Goal: Transaction & Acquisition: Purchase product/service

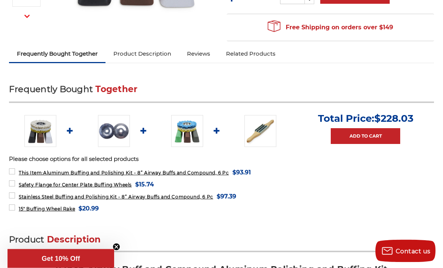
scroll to position [223, 0]
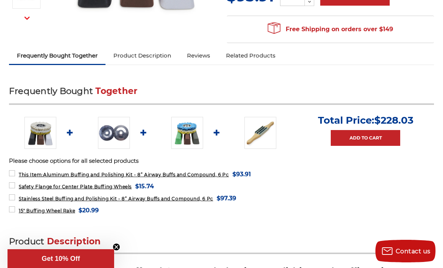
click at [368, 139] on link "Add to Cart" at bounding box center [366, 138] width 70 height 16
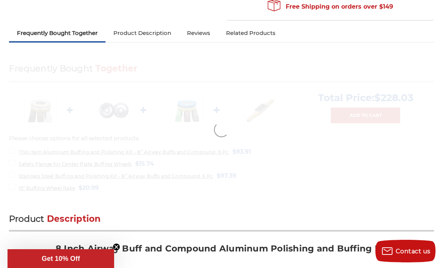
scroll to position [247, 0]
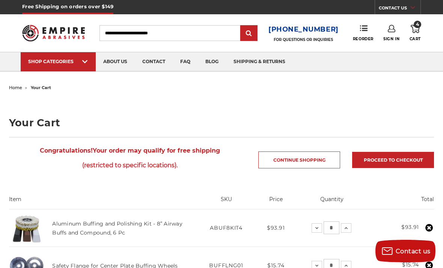
click at [417, 24] on span "4" at bounding box center [418, 25] width 8 height 8
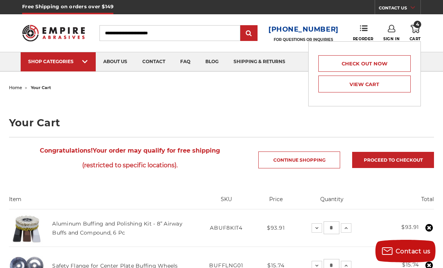
click at [383, 87] on link "View Cart" at bounding box center [365, 84] width 92 height 17
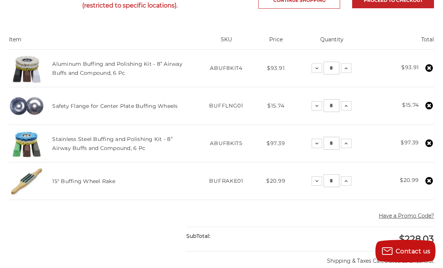
click at [430, 65] on use at bounding box center [430, 68] width 8 height 8
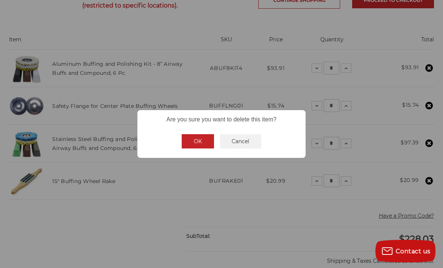
click at [200, 148] on button "OK" at bounding box center [198, 141] width 32 height 14
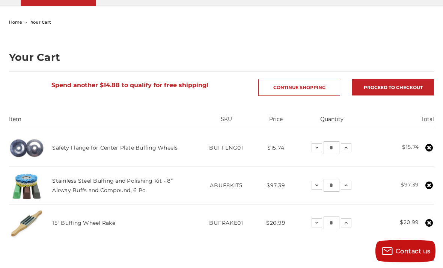
scroll to position [62, 0]
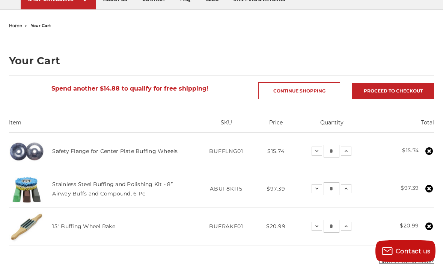
click at [301, 89] on link "Continue Shopping" at bounding box center [300, 90] width 82 height 17
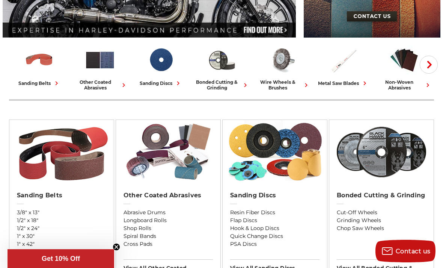
scroll to position [164, 0]
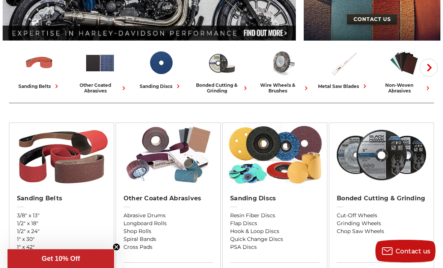
click at [430, 70] on use "button" at bounding box center [430, 68] width 5 height 8
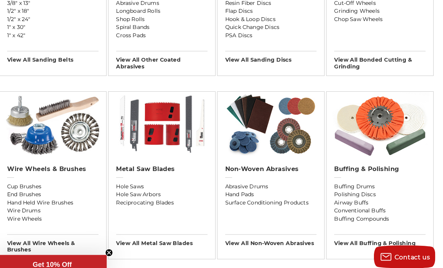
scroll to position [377, 0]
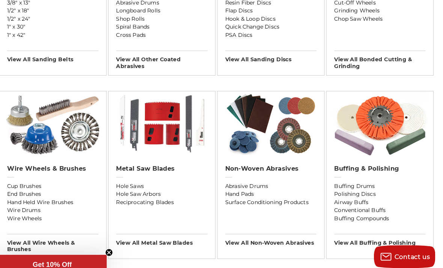
click at [384, 121] on img at bounding box center [381, 121] width 97 height 64
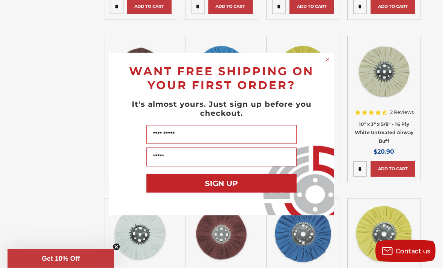
scroll to position [561, 0]
click at [324, 61] on icon "Close dialog" at bounding box center [328, 60] width 8 height 8
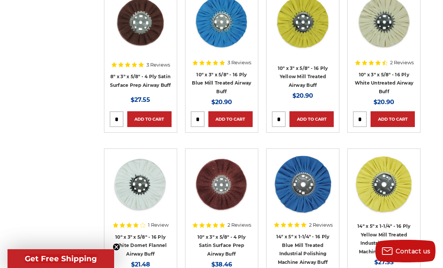
scroll to position [611, 0]
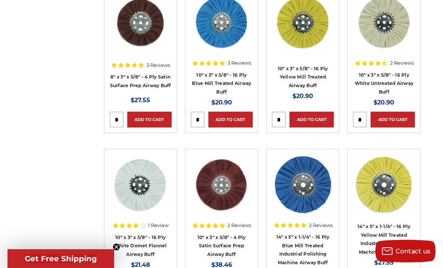
click at [147, 119] on link "Add to Cart" at bounding box center [149, 120] width 44 height 16
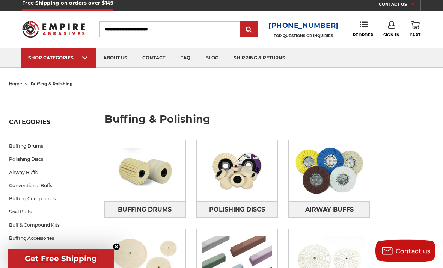
scroll to position [0, 0]
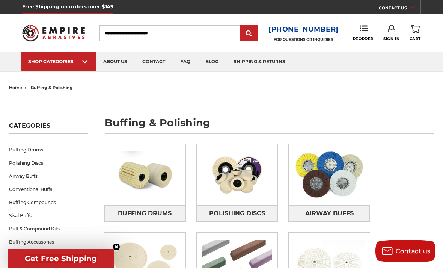
click at [418, 31] on icon at bounding box center [415, 29] width 9 height 8
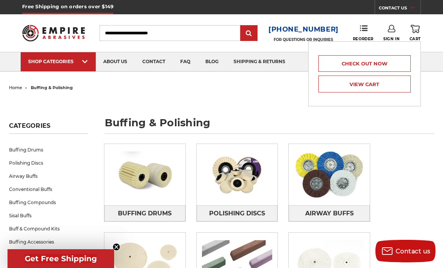
click at [387, 86] on link "View Cart" at bounding box center [365, 84] width 92 height 17
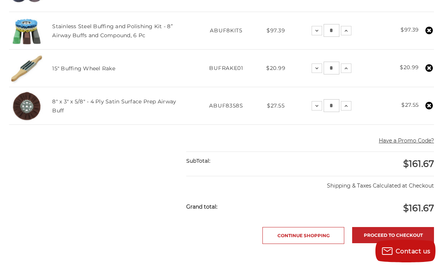
click at [389, 235] on link "Proceed to checkout" at bounding box center [394, 235] width 82 height 16
